Goal: Information Seeking & Learning: Learn about a topic

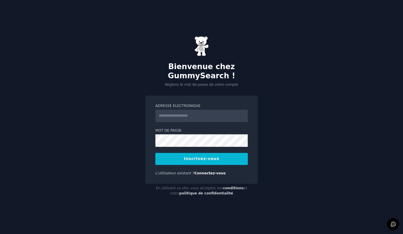
click at [173, 117] on input "Adresse électronique" at bounding box center [201, 116] width 92 height 13
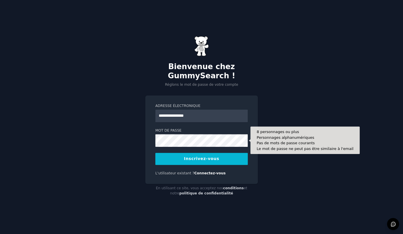
type input "**********"
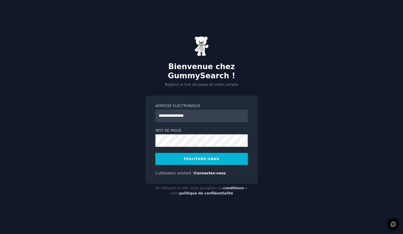
click at [206, 160] on button "Inscrivez-vous" at bounding box center [201, 159] width 92 height 12
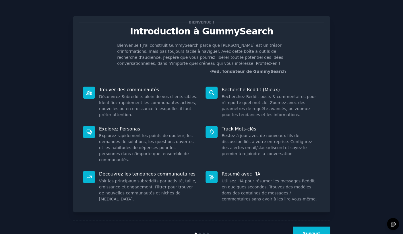
click at [310, 230] on button "Suivant" at bounding box center [311, 234] width 37 height 14
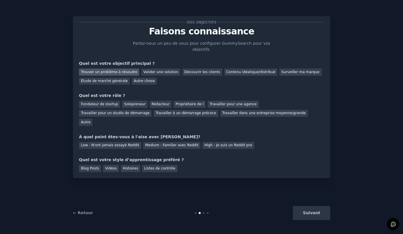
click at [115, 73] on div "Trouver un problème à résoudre" at bounding box center [109, 72] width 60 height 7
click at [157, 104] on div "Rédacteur" at bounding box center [161, 104] width 22 height 7
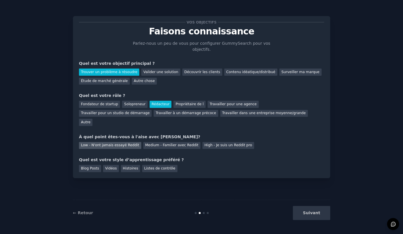
click at [122, 142] on div "Low - N'ont jamais essayé Reddit" at bounding box center [110, 145] width 62 height 7
click at [154, 165] on div "Listes de contrôle" at bounding box center [159, 168] width 35 height 7
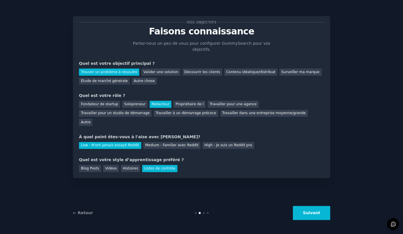
click at [315, 215] on button "Suivant" at bounding box center [311, 213] width 37 height 14
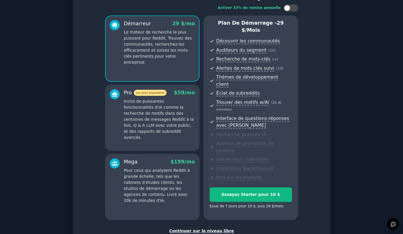
scroll to position [37, 0]
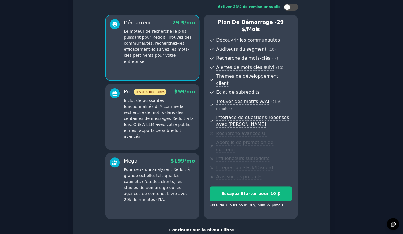
click at [202, 227] on div "Continuer sur le niveau libre" at bounding box center [201, 230] width 245 height 6
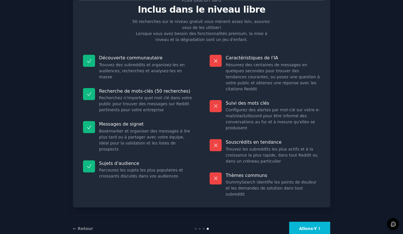
scroll to position [26, 0]
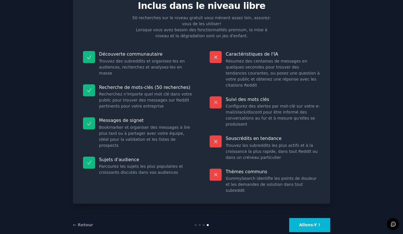
click at [306, 218] on button "Allons-Y !" at bounding box center [309, 225] width 41 height 14
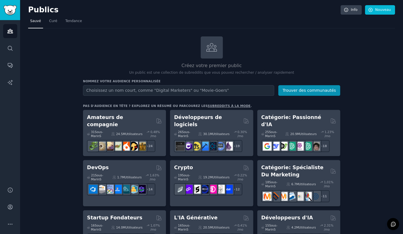
click at [133, 91] on input "text" at bounding box center [178, 90] width 191 height 11
click at [133, 91] on input "ghost writer speech writer [PERSON_NAME], plume" at bounding box center [178, 90] width 191 height 11
click at [123, 91] on input "ghost writer speech writer, [PERSON_NAME], plume" at bounding box center [178, 90] width 191 height 11
click at [96, 91] on input "ghost writer speechwriter, [PERSON_NAME], plume" at bounding box center [178, 90] width 191 height 11
click at [106, 92] on input "ghostwriter speechwriter, [PERSON_NAME], plume" at bounding box center [178, 90] width 191 height 11
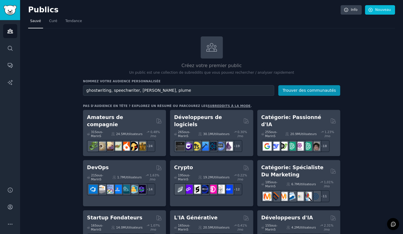
click at [134, 91] on input "ghostwriting, speechwriter, [PERSON_NAME], plume" at bounding box center [178, 90] width 191 height 11
type input "ghostwriting, speechwriting, [PERSON_NAME], plume"
click at [302, 92] on button "Trouver des communautés" at bounding box center [309, 90] width 62 height 11
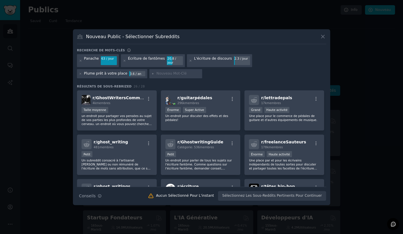
click at [127, 71] on div "Plume prêt à votre place" at bounding box center [105, 73] width 43 height 5
click at [145, 71] on div "3.6 / an" at bounding box center [137, 73] width 16 height 5
click at [147, 69] on div "Plume prêt à votre place 3.6 / an" at bounding box center [112, 73] width 70 height 9
click at [215, 61] on div "L'écriture de discours" at bounding box center [213, 60] width 38 height 9
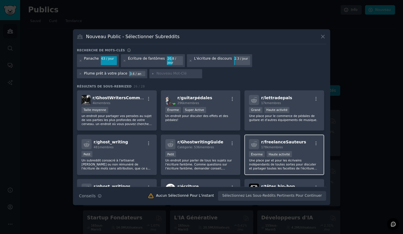
click at [291, 160] on p "Une place par et pour les écrivains indépendants de toutes sortes pour discuter…" at bounding box center [284, 164] width 71 height 12
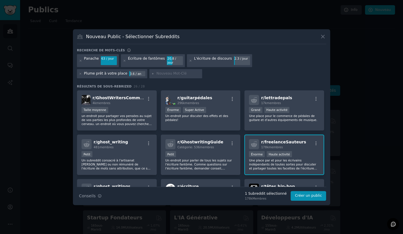
click at [280, 142] on span "r/freelanceSauteurs" at bounding box center [283, 142] width 45 height 5
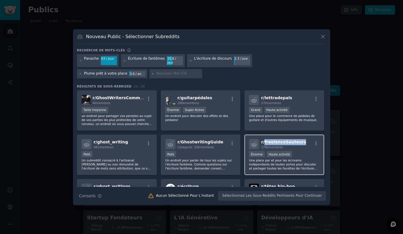
click at [280, 142] on span "r/freelanceSauteurs" at bounding box center [283, 142] width 45 height 5
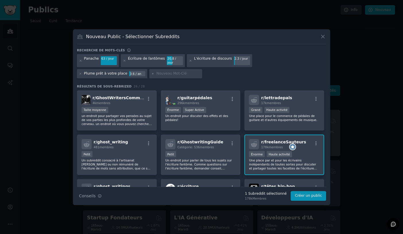
drag, startPoint x: 345, startPoint y: 144, endPoint x: 336, endPoint y: 147, distance: 10.2
click at [345, 144] on div at bounding box center [201, 117] width 403 height 234
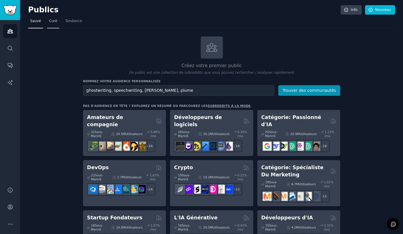
click at [54, 21] on span "Curé" at bounding box center [53, 21] width 8 height 5
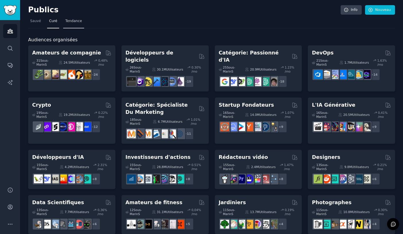
click at [72, 21] on span "Tendance" at bounding box center [73, 21] width 17 height 5
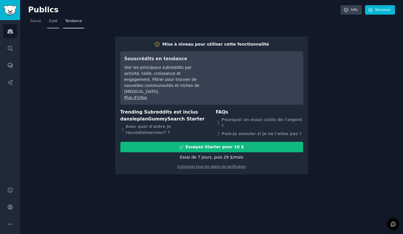
click at [56, 22] on span "Curé" at bounding box center [53, 21] width 8 height 5
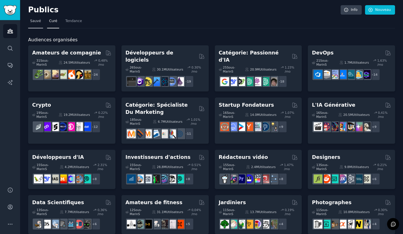
click at [34, 23] on span "Sauvé" at bounding box center [35, 21] width 11 height 5
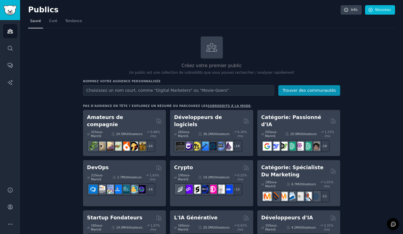
click at [201, 88] on input "text" at bounding box center [178, 90] width 191 height 11
type input "ecriture, ecrivain, plume"
click at [315, 89] on button "Trouver des communautés" at bounding box center [309, 90] width 62 height 11
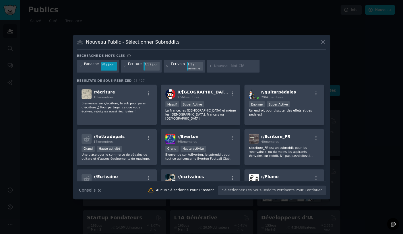
click at [117, 56] on h3 "Recherche de mots-clés" at bounding box center [101, 56] width 48 height 4
click at [219, 67] on input "text" at bounding box center [236, 66] width 44 height 5
type input "speechwriter"
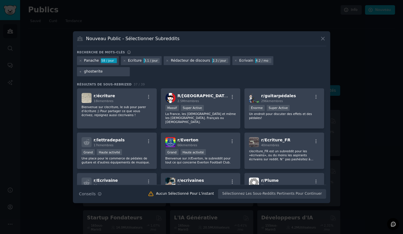
type input "ghostwriter"
click at [112, 73] on input "ghostwriter" at bounding box center [106, 71] width 44 height 5
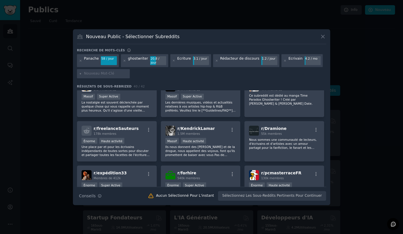
scroll to position [388, 0]
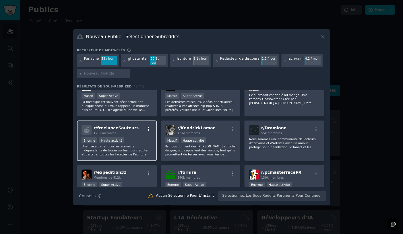
click at [148, 127] on icon "button" at bounding box center [148, 129] width 5 height 5
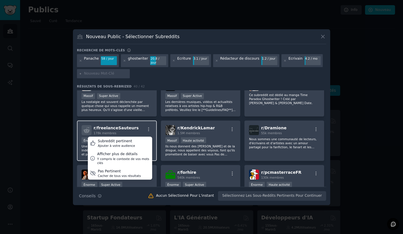
click at [124, 126] on span "r/freelanceSauteurs" at bounding box center [116, 128] width 45 height 5
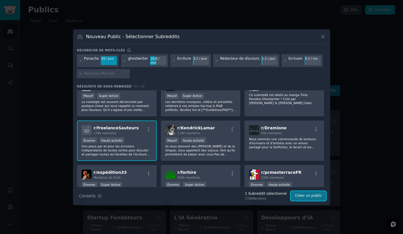
click at [305, 195] on button "Créer un public" at bounding box center [309, 196] width 36 height 10
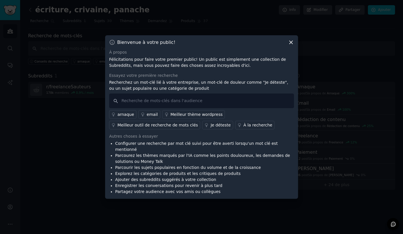
click at [291, 45] on icon at bounding box center [291, 42] width 6 height 6
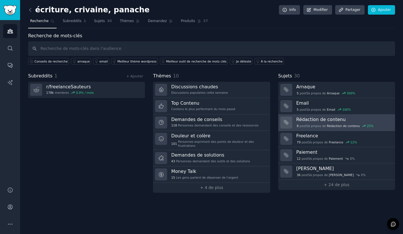
click at [318, 123] on div "8 post S à propos de Rédaction de contenu 25%" at bounding box center [343, 126] width 95 height 6
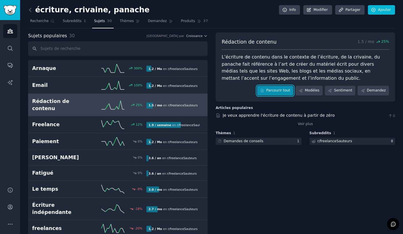
click at [280, 91] on link "Parcourir tout" at bounding box center [275, 91] width 36 height 10
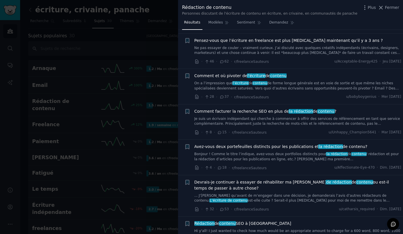
scroll to position [282, 0]
click at [314, 87] on link "On a l’impression que l’écriture de contenu de forme longue générale est en voi…" at bounding box center [297, 86] width 207 height 10
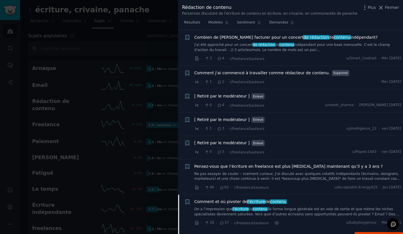
scroll to position [153, 0]
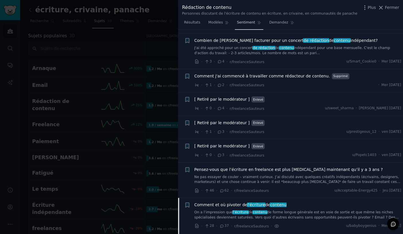
click at [249, 22] on span "Sentiment" at bounding box center [246, 22] width 18 height 5
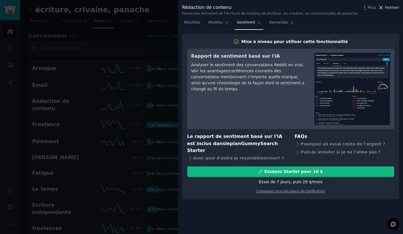
click at [394, 9] on span "Fermer" at bounding box center [392, 8] width 14 height 6
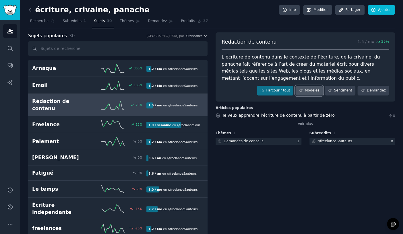
click at [310, 92] on link "Modèles" at bounding box center [308, 91] width 27 height 10
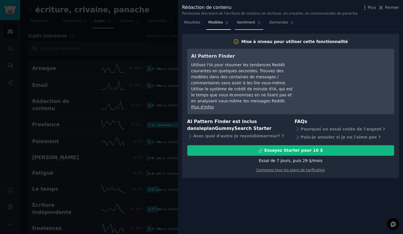
click at [244, 22] on span "Sentiment" at bounding box center [246, 22] width 18 height 5
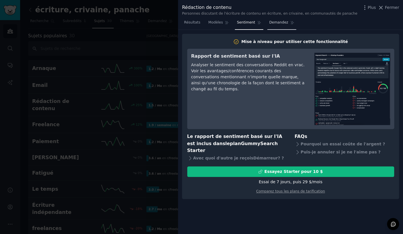
click at [271, 22] on span "Demandez" at bounding box center [278, 22] width 19 height 5
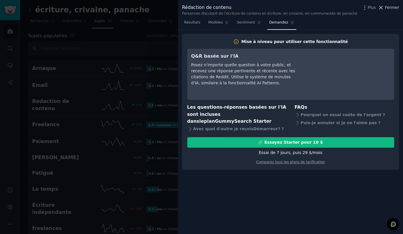
click at [394, 9] on span "Fermer" at bounding box center [392, 8] width 14 height 6
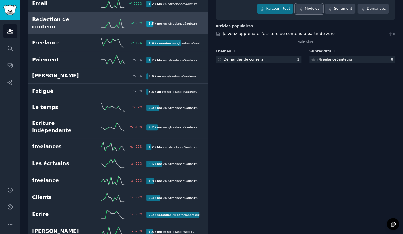
scroll to position [85, 0]
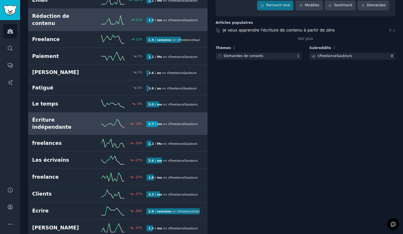
click at [77, 117] on h2 "Écriture indépendante" at bounding box center [60, 124] width 57 height 14
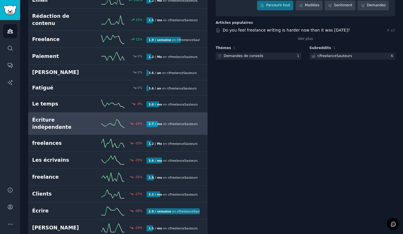
scroll to position [32, 0]
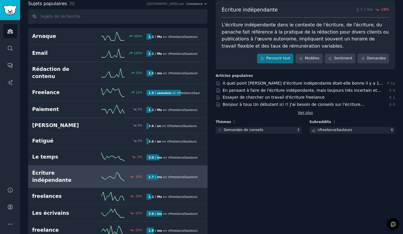
click at [301, 112] on link "Voir plus" at bounding box center [305, 113] width 15 height 5
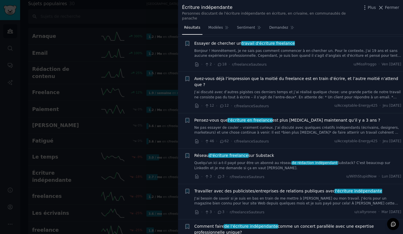
scroll to position [150, 0]
click at [291, 81] on span "Avez-vous déjà l’impression que la moitié du freelance est en train d’écrire, e…" at bounding box center [297, 81] width 207 height 12
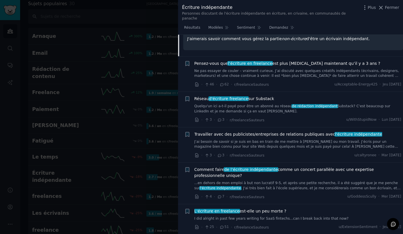
scroll to position [351, 0]
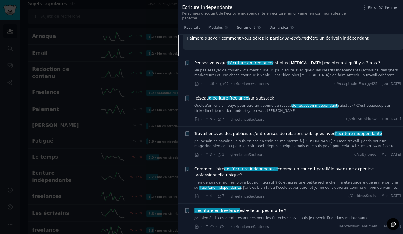
click at [264, 103] on link "Quelqu'un ici a-t-il payé pour être un abonné au réseau de rédaction indépendan…" at bounding box center [297, 108] width 207 height 10
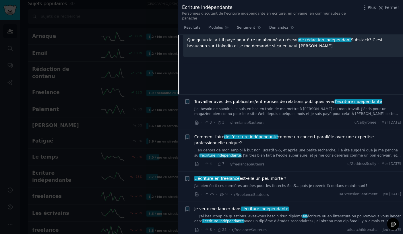
scroll to position [325, 0]
click at [286, 99] on span "Travailler avec des publicistes/entreprises de relations publiques avec l'écrit…" at bounding box center [288, 101] width 188 height 6
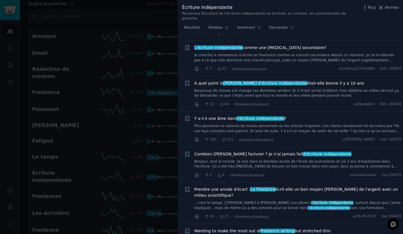
scroll to position [681, 0]
click at [95, 181] on div at bounding box center [201, 117] width 403 height 234
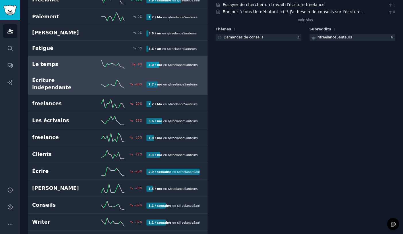
scroll to position [127, 0]
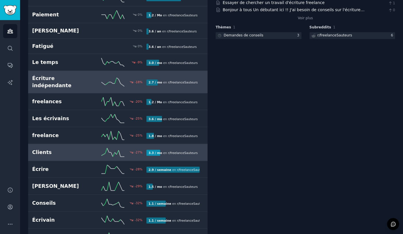
click at [92, 148] on div "-27%" at bounding box center [117, 152] width 57 height 9
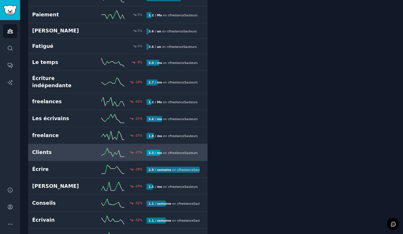
scroll to position [32, 0]
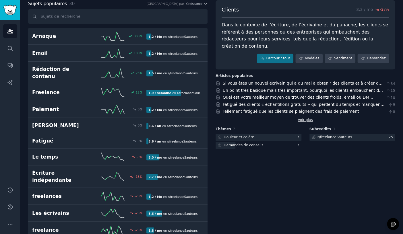
click at [308, 118] on link "Voir plus" at bounding box center [305, 120] width 15 height 5
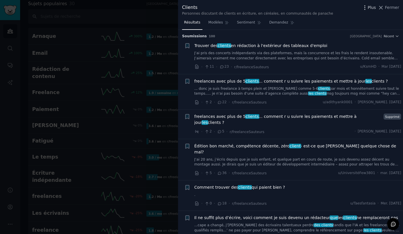
click at [374, 9] on span "Plus" at bounding box center [372, 8] width 8 height 6
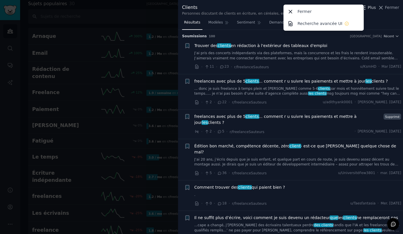
click at [374, 9] on span "Plus" at bounding box center [372, 8] width 8 height 6
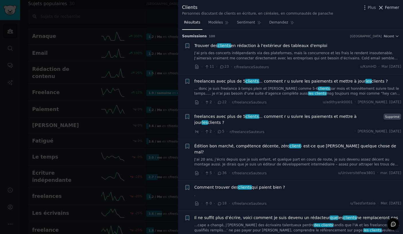
click at [396, 9] on span "Fermer" at bounding box center [392, 8] width 14 height 6
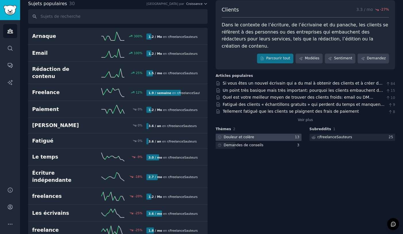
click at [262, 134] on div at bounding box center [259, 137] width 86 height 7
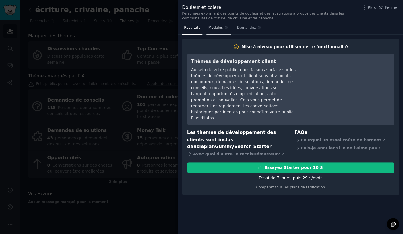
click at [214, 29] on span "Modèles" at bounding box center [215, 27] width 15 height 5
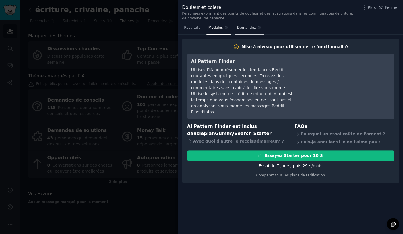
click at [243, 26] on span "Demandez" at bounding box center [246, 27] width 19 height 5
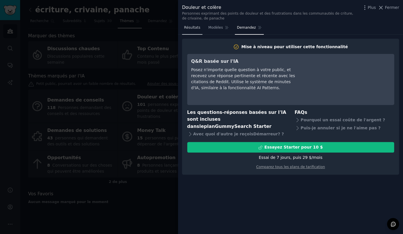
click at [195, 29] on span "Résultats" at bounding box center [192, 27] width 16 height 5
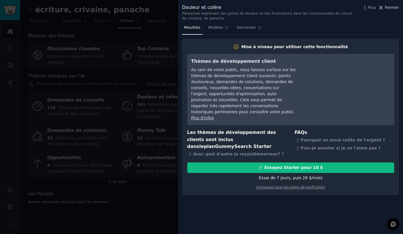
click at [391, 8] on span "Fermer" at bounding box center [392, 8] width 14 height 6
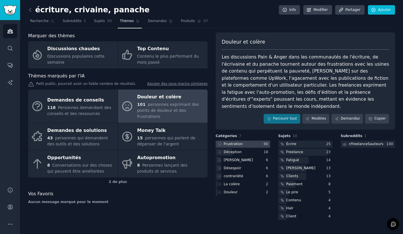
click at [241, 142] on div "Frustration" at bounding box center [233, 144] width 19 height 5
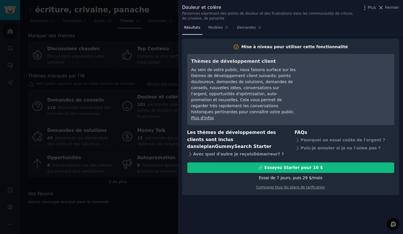
click at [190, 151] on icon at bounding box center [190, 154] width 6 height 6
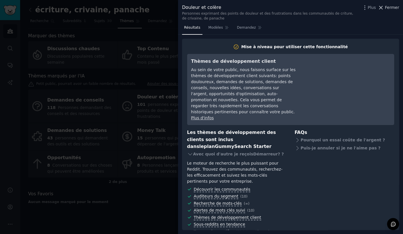
click at [391, 8] on span "Fermer" at bounding box center [392, 8] width 14 height 6
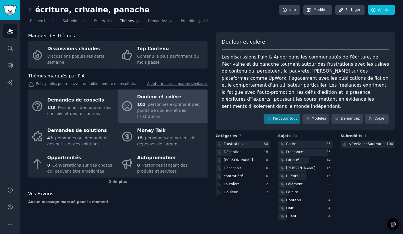
click at [97, 22] on span "Sujets" at bounding box center [99, 21] width 11 height 5
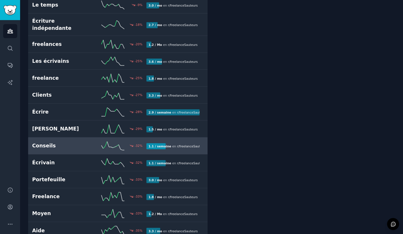
click at [78, 142] on h2 "Conseils" at bounding box center [60, 145] width 57 height 7
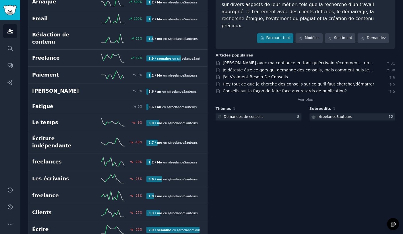
scroll to position [65, 0]
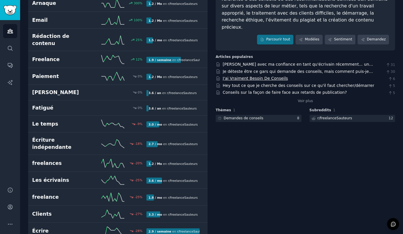
click at [254, 76] on link "J'ai Vraiment Besoin De Conseils" at bounding box center [255, 78] width 65 height 5
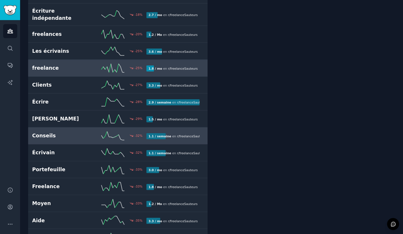
scroll to position [197, 0]
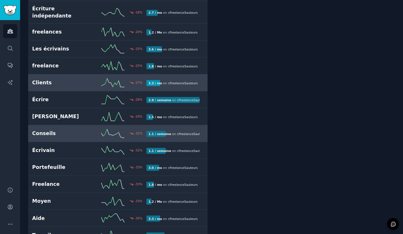
click at [82, 78] on div "Clients -27 % 3.3 / mo en r/freelanceSauteurs" at bounding box center [117, 82] width 171 height 9
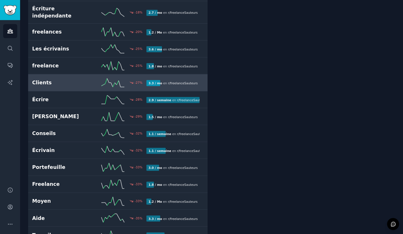
scroll to position [32, 0]
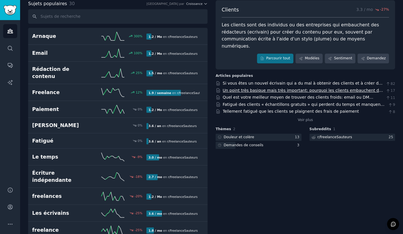
click at [295, 88] on link "Un point très basique mais très important: pourquoi les clients embauchent des …" at bounding box center [303, 93] width 161 height 11
